Goal: Navigation & Orientation: Find specific page/section

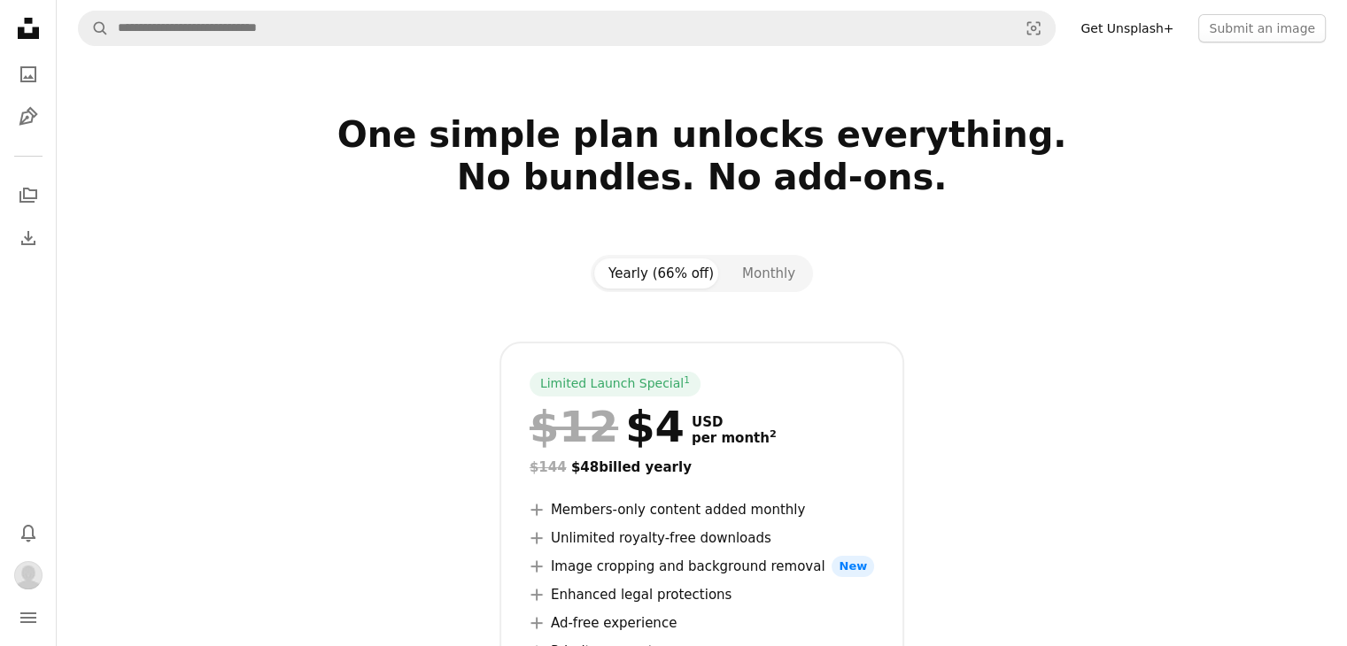
click at [755, 273] on button "Monthly" at bounding box center [768, 274] width 81 height 30
click at [33, 81] on icon "Photos" at bounding box center [28, 74] width 16 height 16
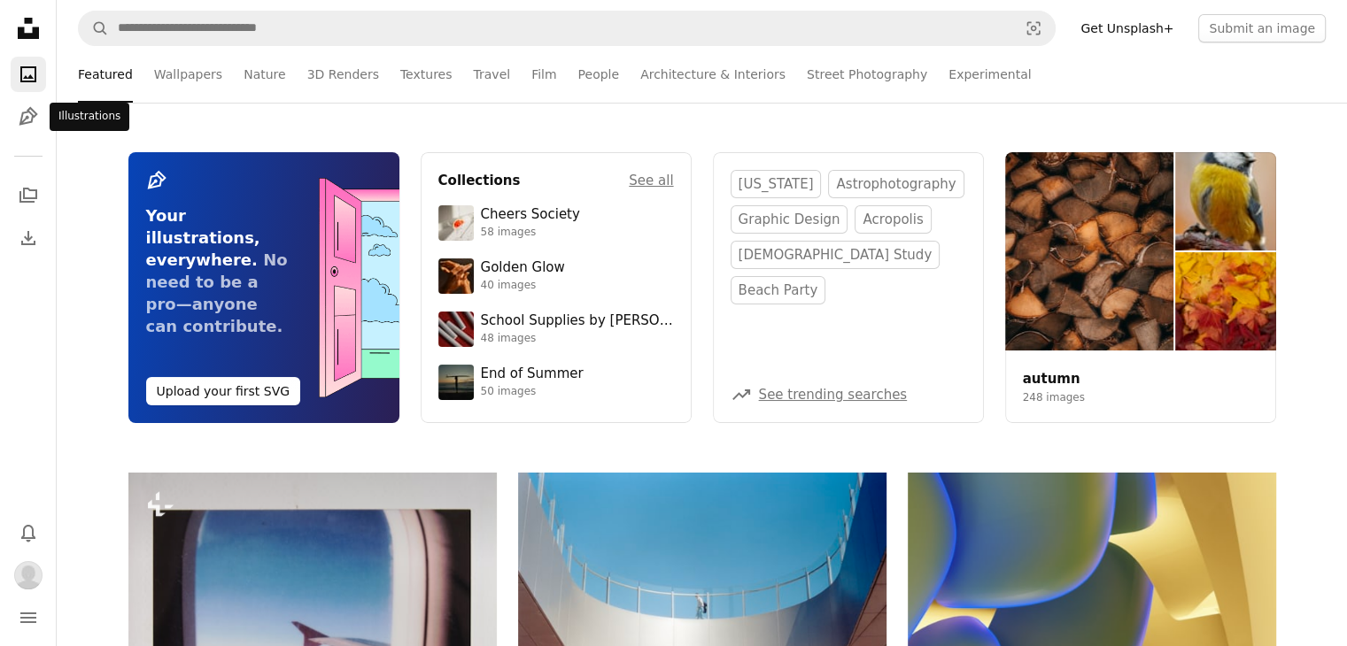
click at [32, 126] on icon "Pen Tool" at bounding box center [28, 116] width 21 height 21
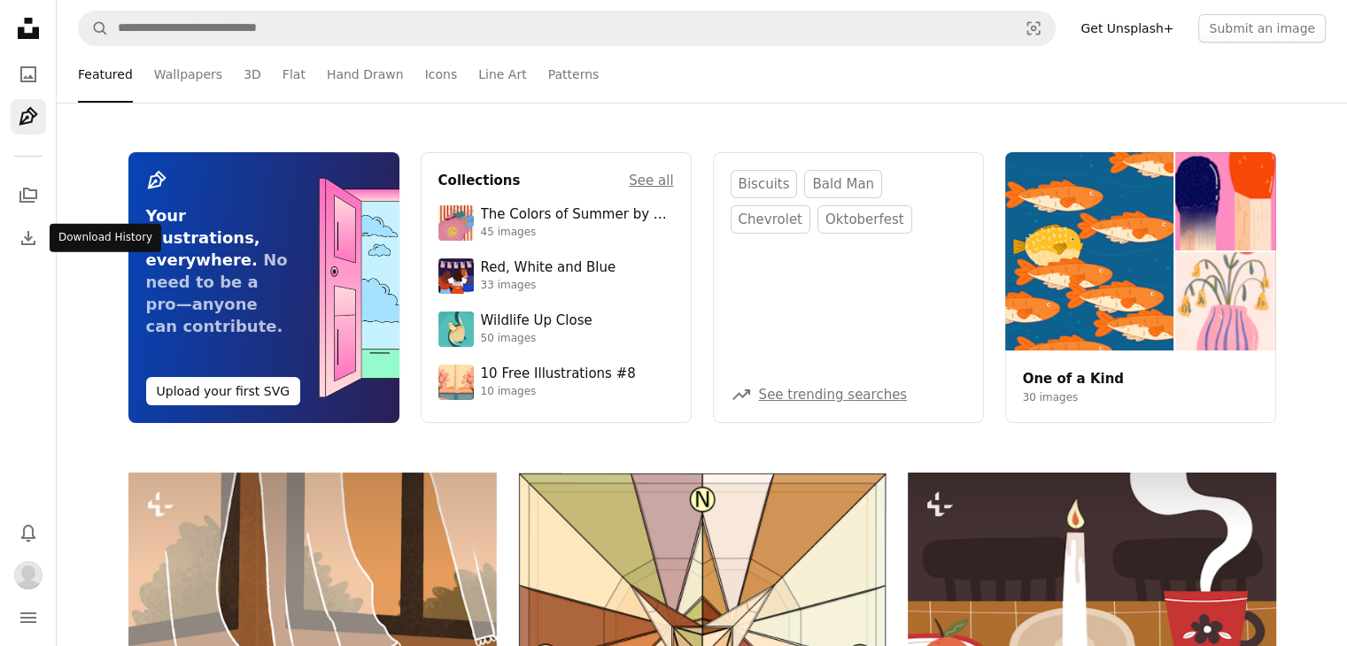
click at [31, 225] on link "Download" at bounding box center [28, 237] width 35 height 35
